Goal: Browse casually

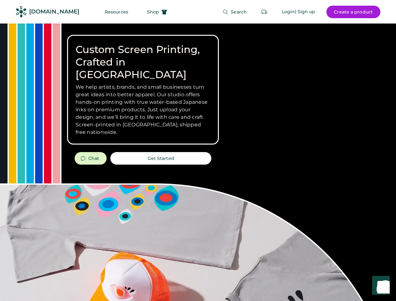
click at [198, 151] on div "Custom Screen Printing, Crafted in [GEOGRAPHIC_DATA] We help artists, brands, a…" at bounding box center [198, 223] width 396 height 398
click at [198, 162] on div "Custom Screen Printing, Crafted in [GEOGRAPHIC_DATA] We help artists, brands, a…" at bounding box center [198, 223] width 396 height 398
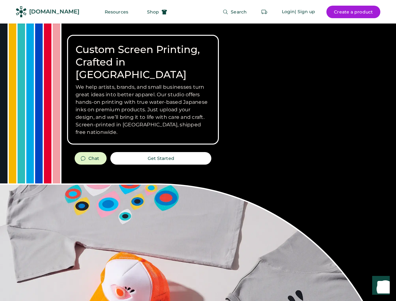
click at [198, 162] on div "Custom Screen Printing, Crafted in [GEOGRAPHIC_DATA] We help artists, brands, a…" at bounding box center [198, 223] width 396 height 398
click at [143, 90] on h3 "We help artists, brands, and small businesses turn great ideas into better appa…" at bounding box center [143, 109] width 135 height 53
click at [143, 83] on h3 "We help artists, brands, and small businesses turn great ideas into better appa…" at bounding box center [143, 109] width 135 height 53
click at [143, 56] on h1 "Custom Screen Printing, Crafted in [GEOGRAPHIC_DATA]" at bounding box center [143, 62] width 135 height 38
